Goal: Check status: Check status

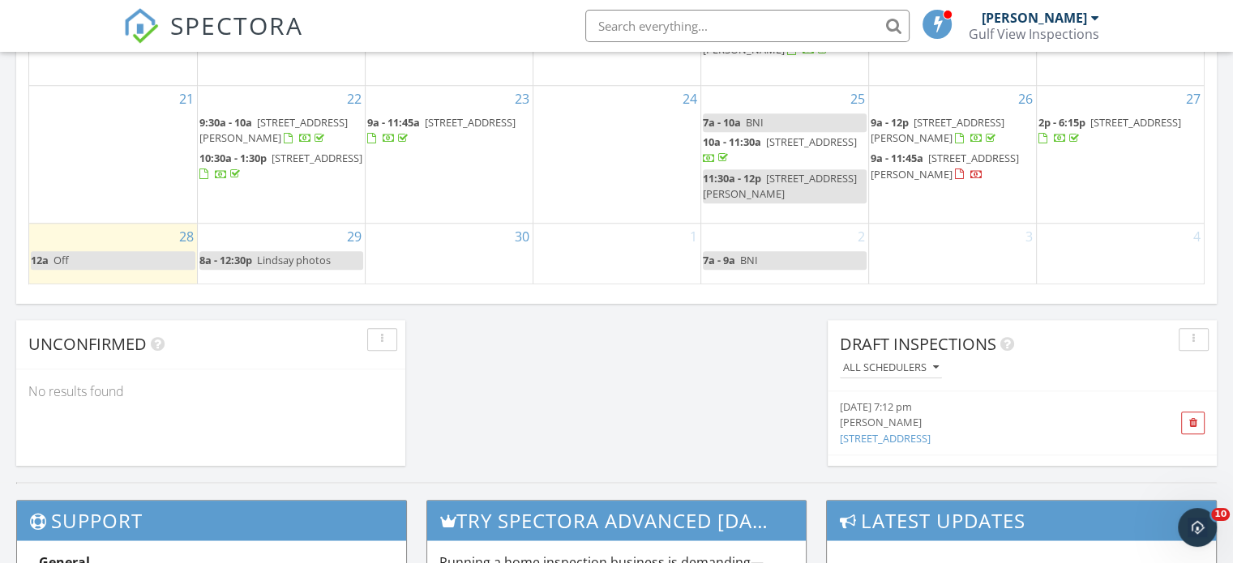
scroll to position [1501, 1258]
drag, startPoint x: 1229, startPoint y: 85, endPoint x: 1063, endPoint y: 68, distance: 167.1
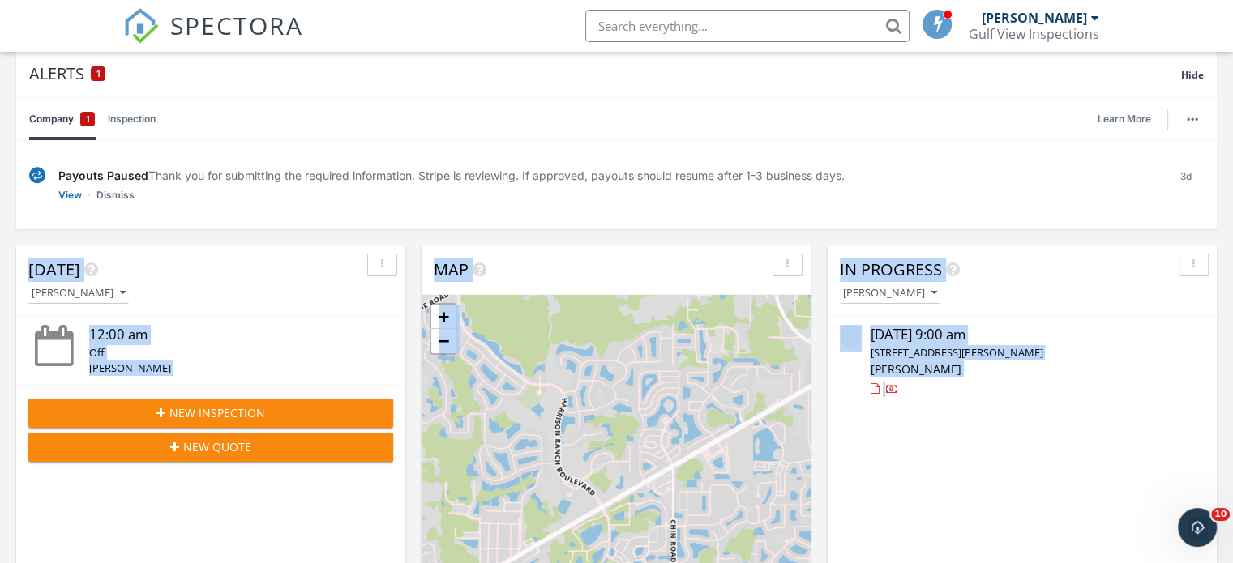
scroll to position [0, 0]
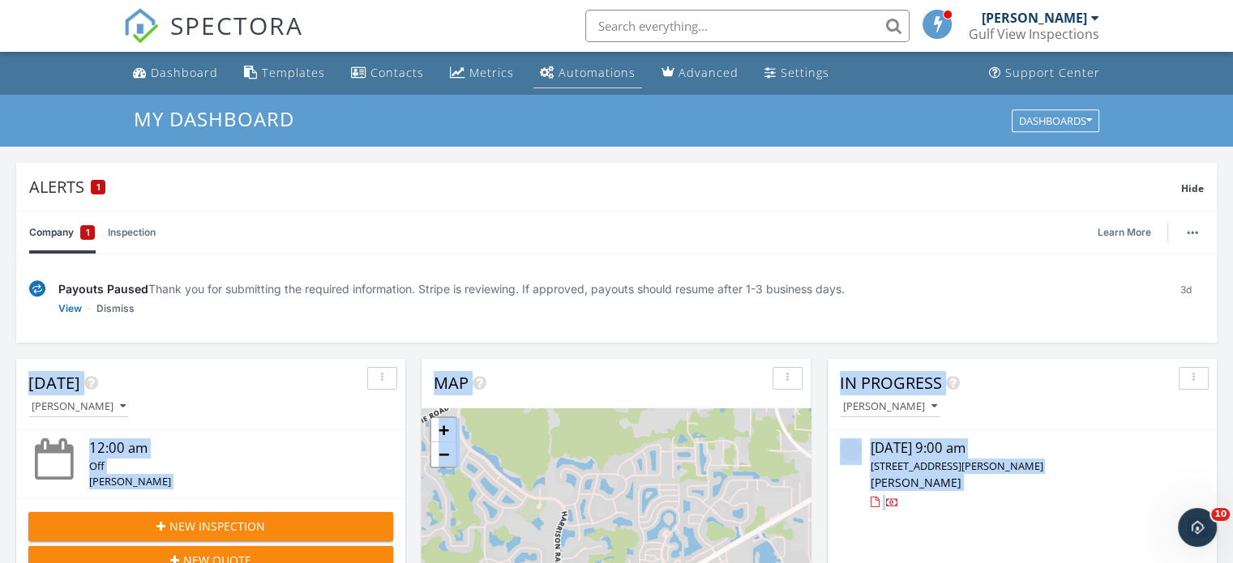
click at [545, 71] on div "Automations (Basic)" at bounding box center [547, 72] width 15 height 13
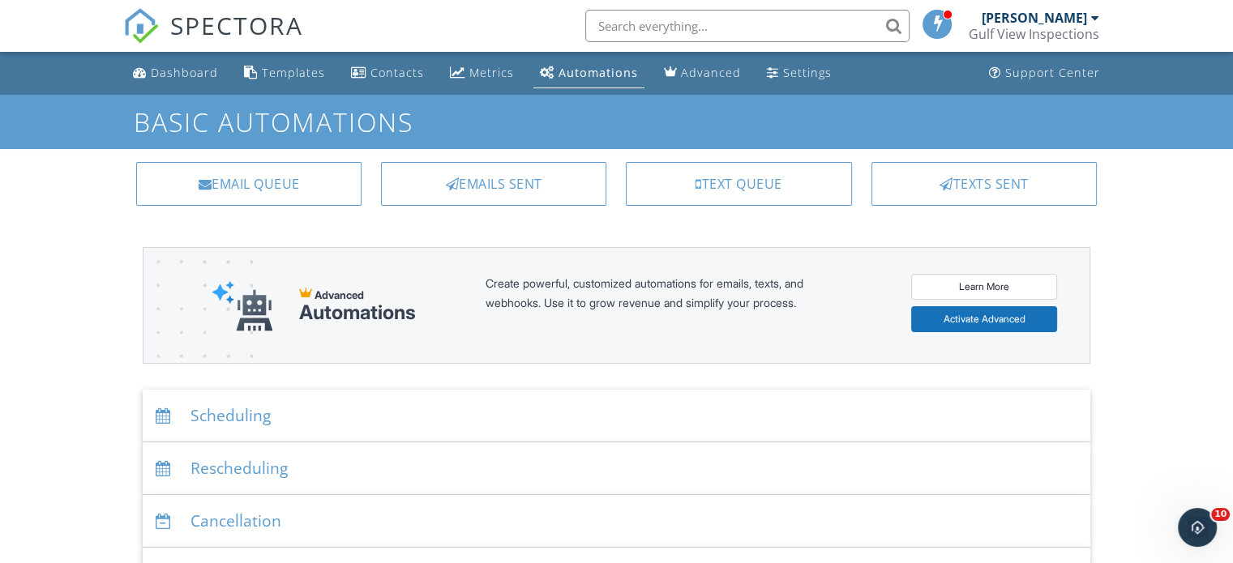
click at [597, 80] on div "Automations" at bounding box center [598, 72] width 79 height 15
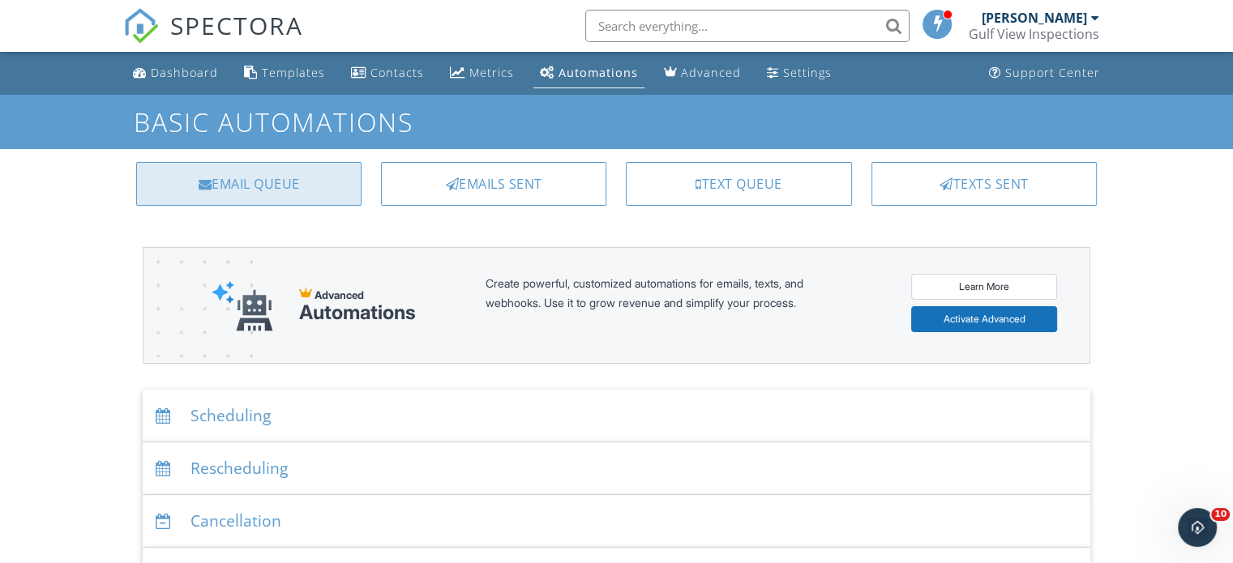
click at [250, 197] on div "Email Queue" at bounding box center [248, 184] width 225 height 44
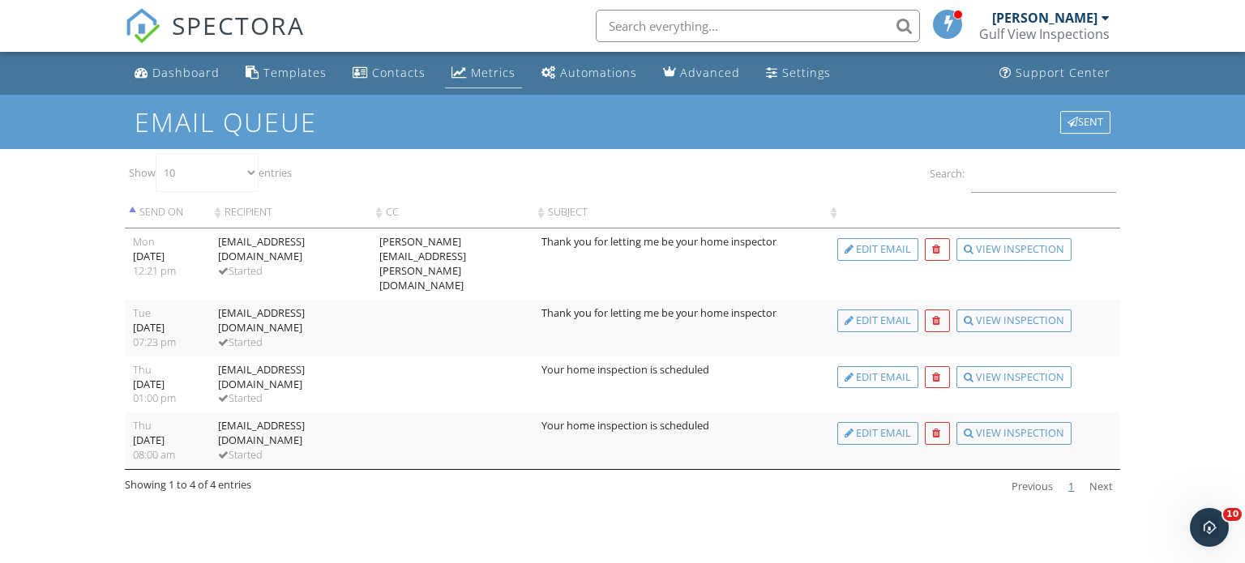
click at [489, 79] on div "Metrics" at bounding box center [493, 72] width 45 height 15
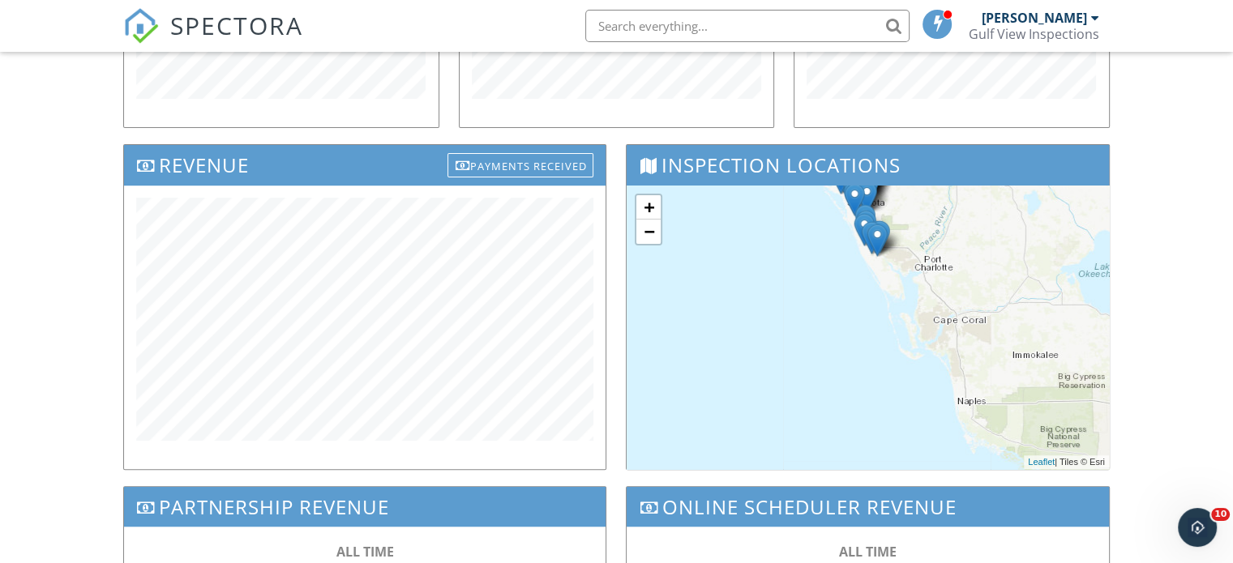
scroll to position [458, 0]
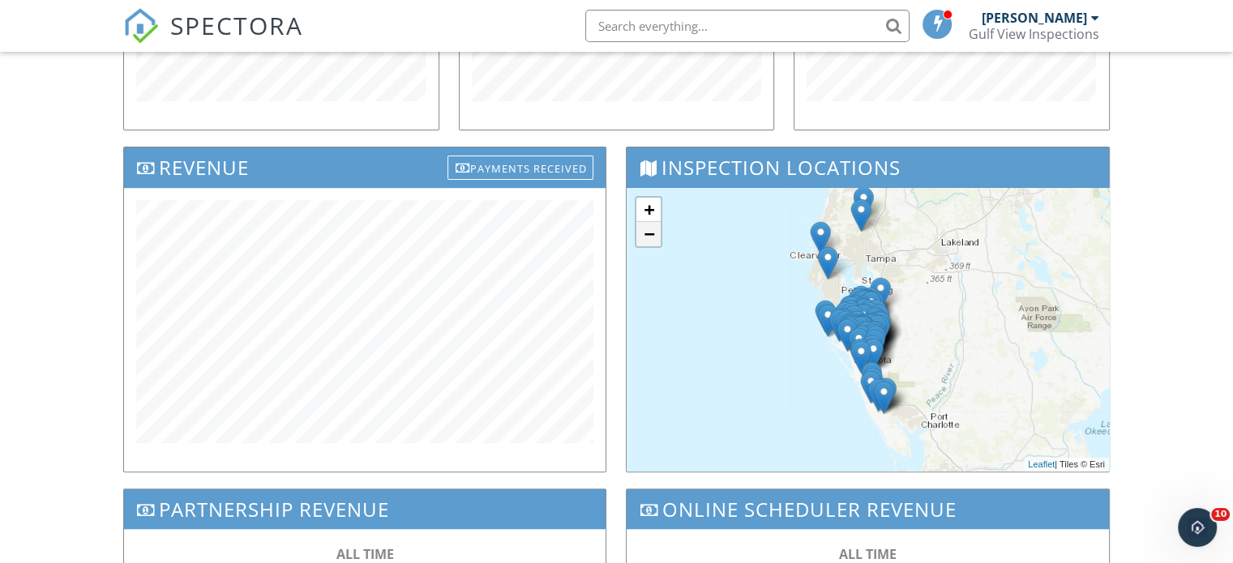
click at [652, 238] on link "−" at bounding box center [648, 234] width 24 height 24
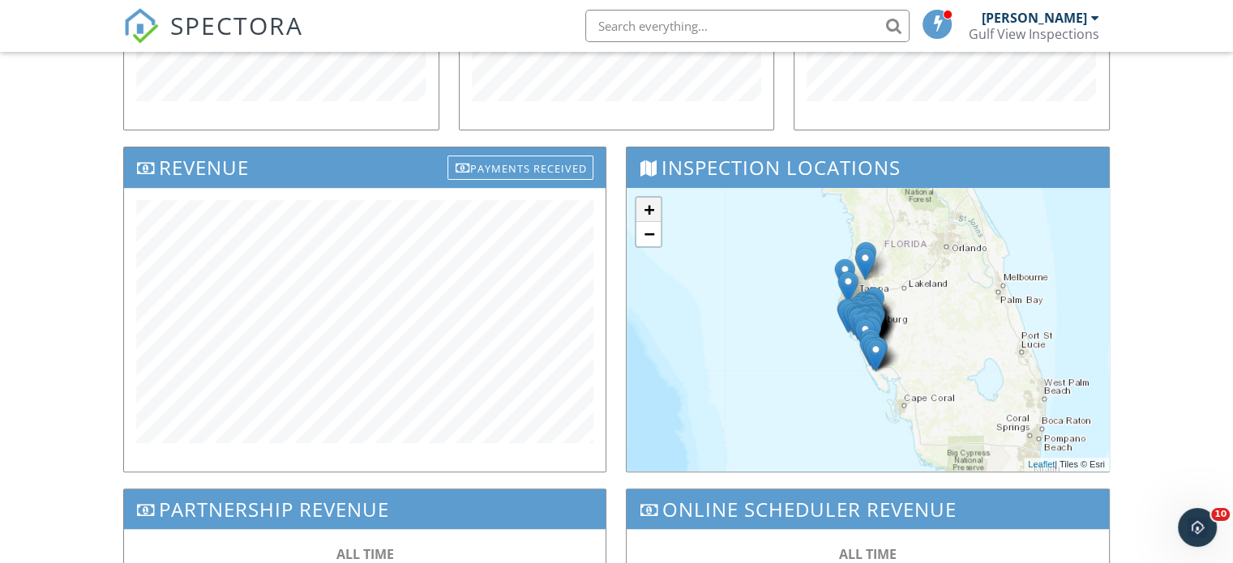
click at [649, 207] on link "+" at bounding box center [648, 210] width 24 height 24
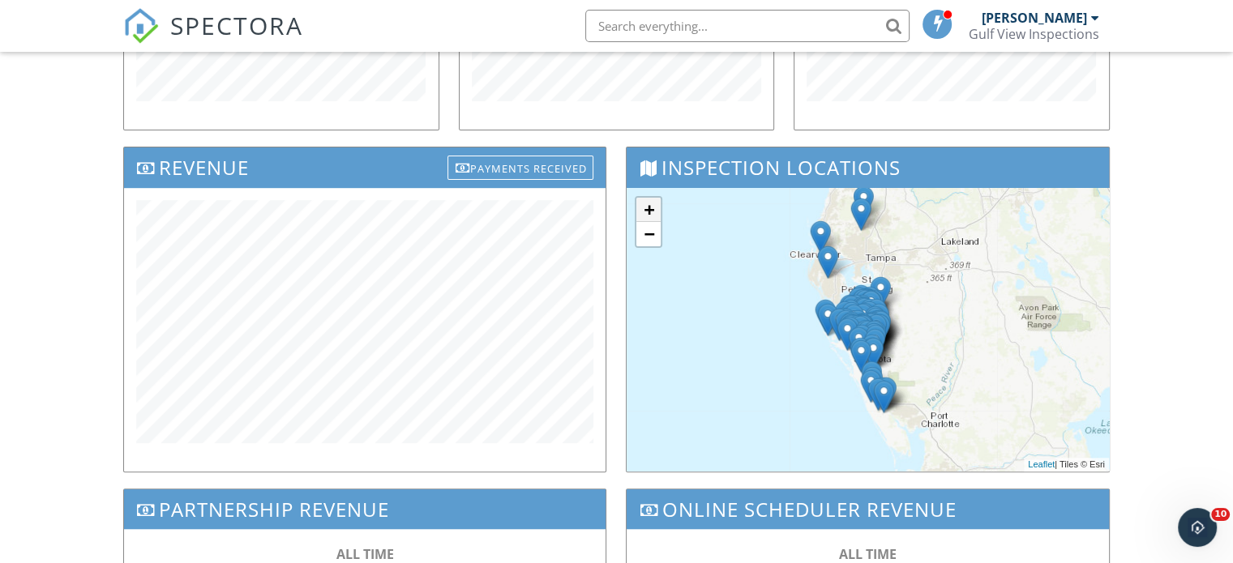
click at [652, 210] on link "+" at bounding box center [648, 210] width 24 height 24
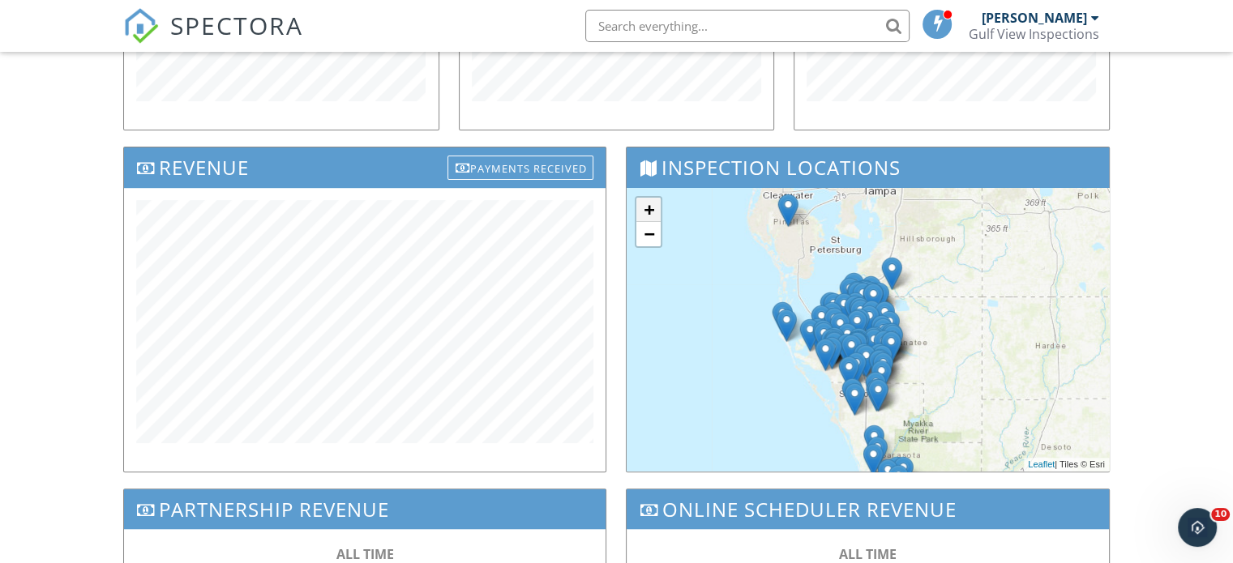
click at [649, 207] on link "+" at bounding box center [648, 210] width 24 height 24
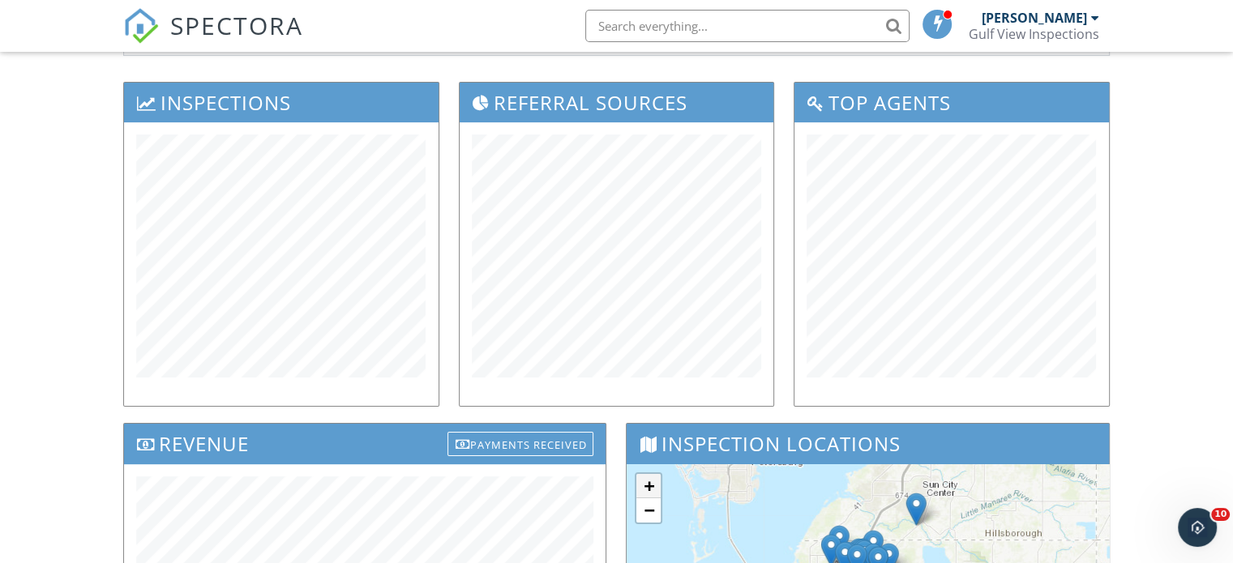
scroll to position [0, 0]
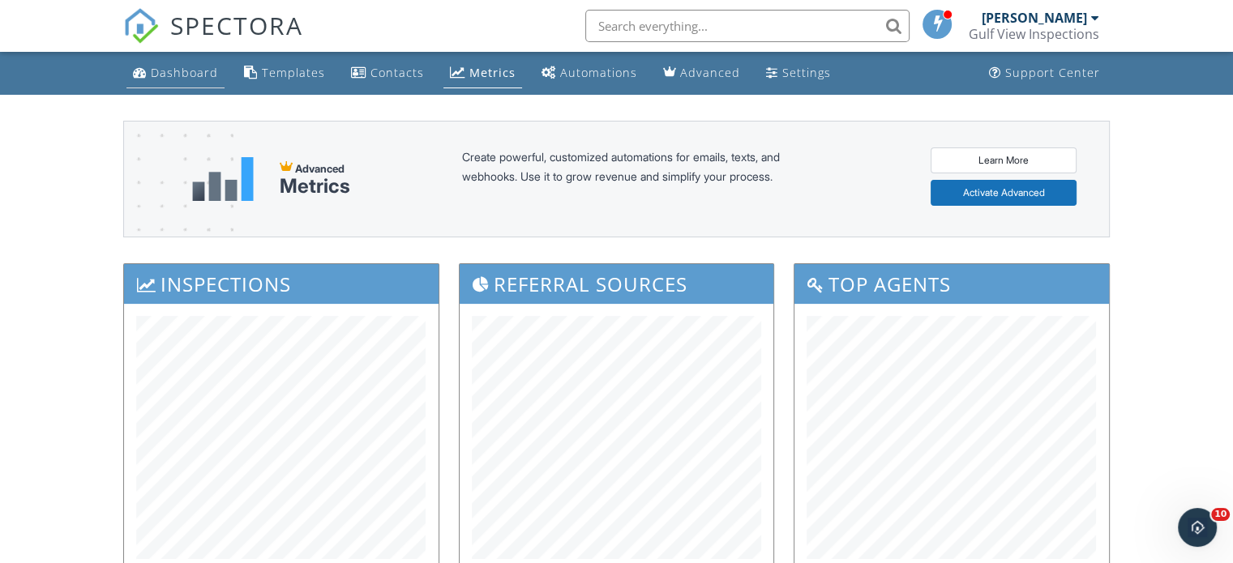
click at [208, 82] on link "Dashboard" at bounding box center [175, 73] width 98 height 30
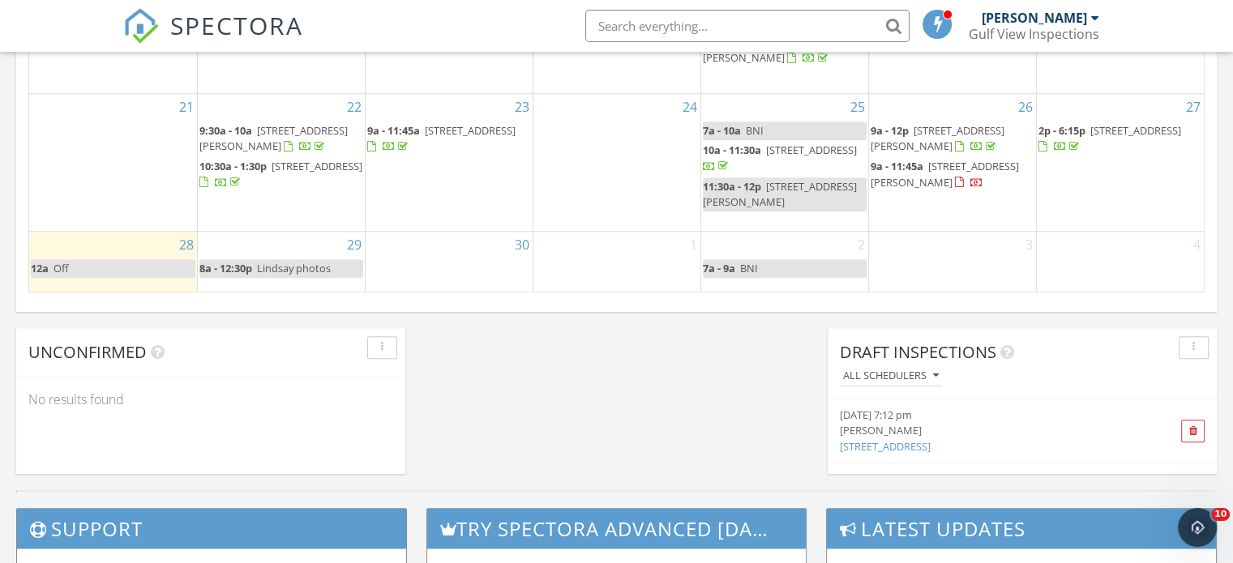
scroll to position [1326, 0]
